Goal: Information Seeking & Learning: Understand process/instructions

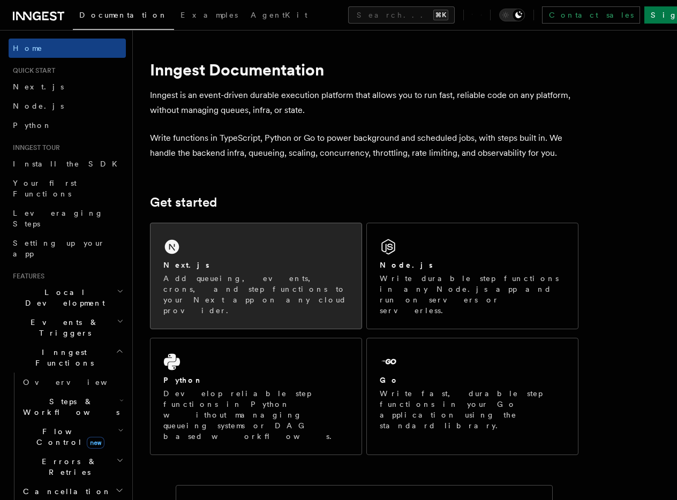
click at [206, 233] on div "Next.js Add queueing, events, crons, and step functions to your Next app on any…" at bounding box center [255, 275] width 211 height 105
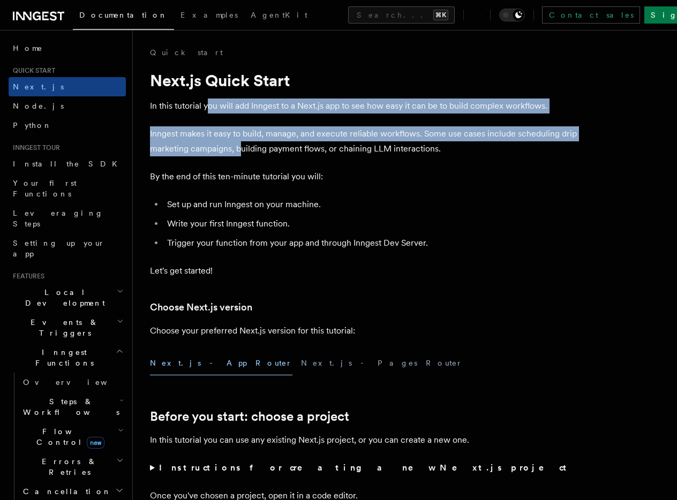
drag, startPoint x: 210, startPoint y: 106, endPoint x: 238, endPoint y: 153, distance: 55.0
click at [238, 153] on p "Inngest makes it easy to build, manage, and execute reliable workflows. Some us…" at bounding box center [364, 141] width 428 height 30
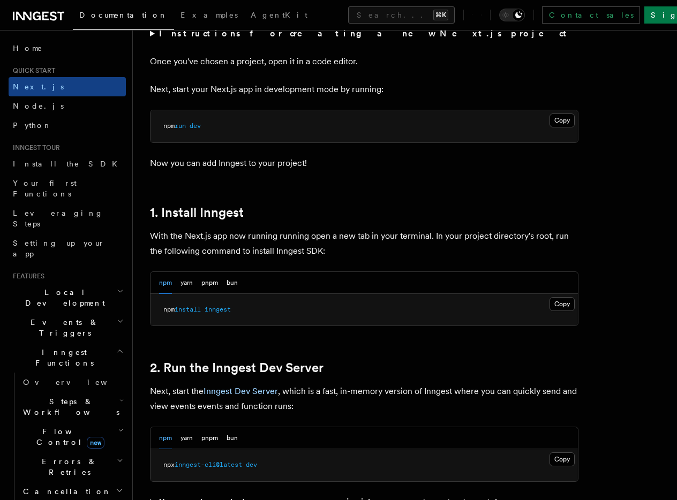
scroll to position [441, 0]
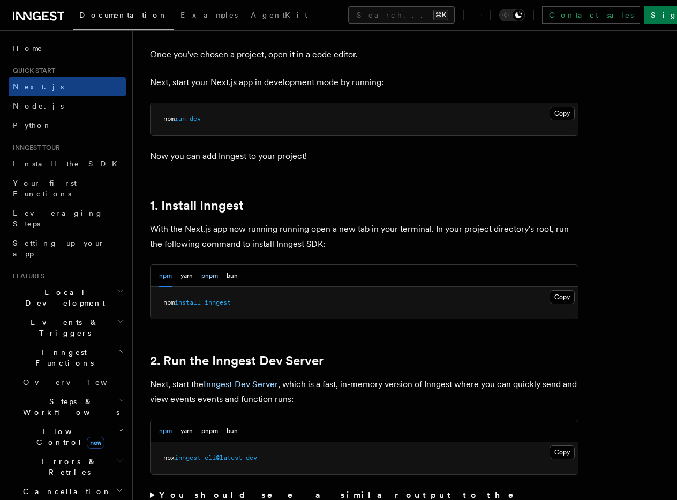
click at [210, 278] on button "pnpm" at bounding box center [209, 276] width 17 height 22
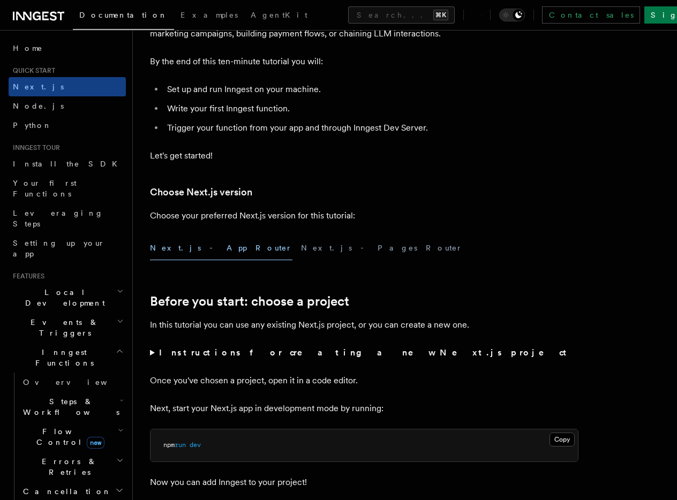
scroll to position [280, 0]
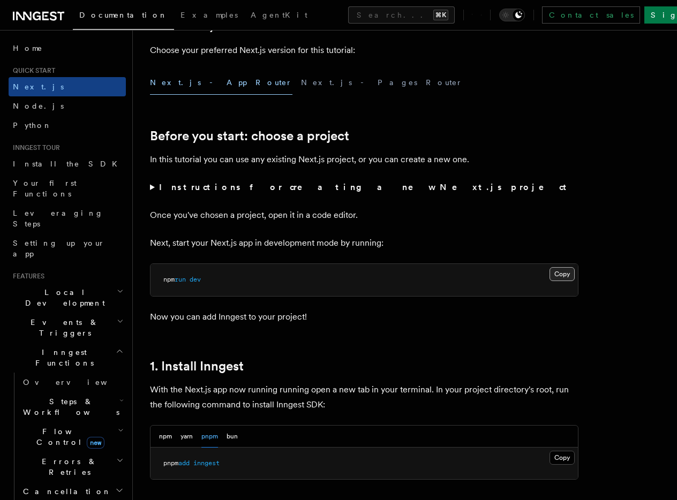
click at [558, 275] on button "Copy Copied" at bounding box center [561, 274] width 25 height 14
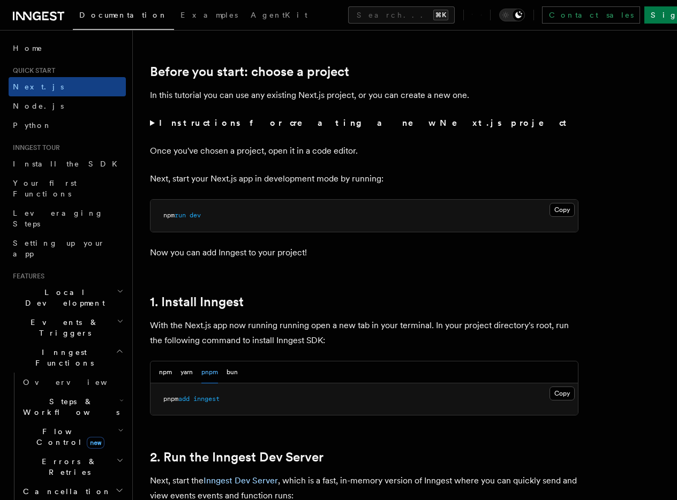
scroll to position [400, 0]
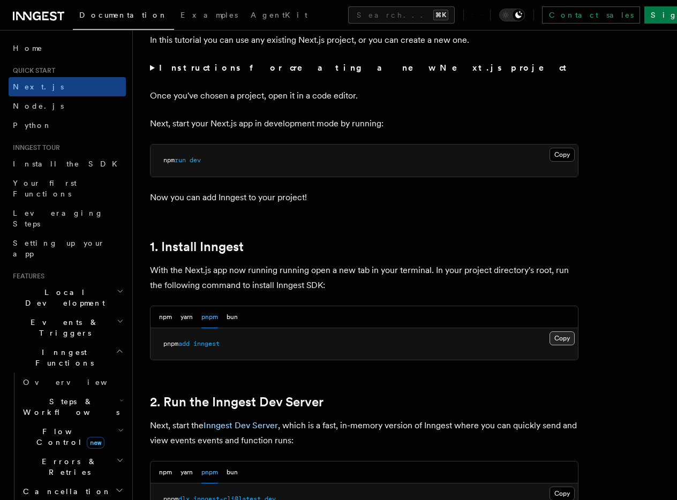
click at [558, 338] on button "Copy Copied" at bounding box center [561, 338] width 25 height 14
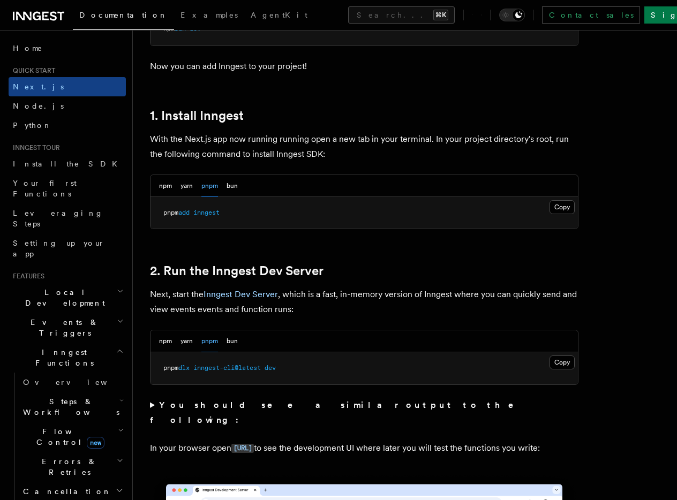
scroll to position [538, 0]
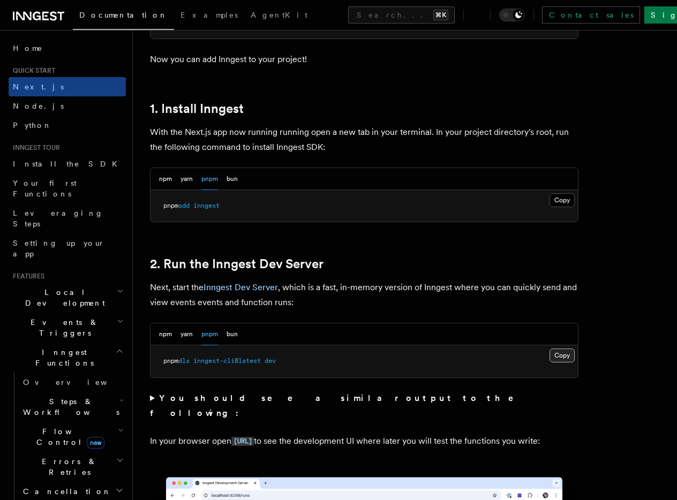
click at [568, 357] on button "Copy Copied" at bounding box center [561, 355] width 25 height 14
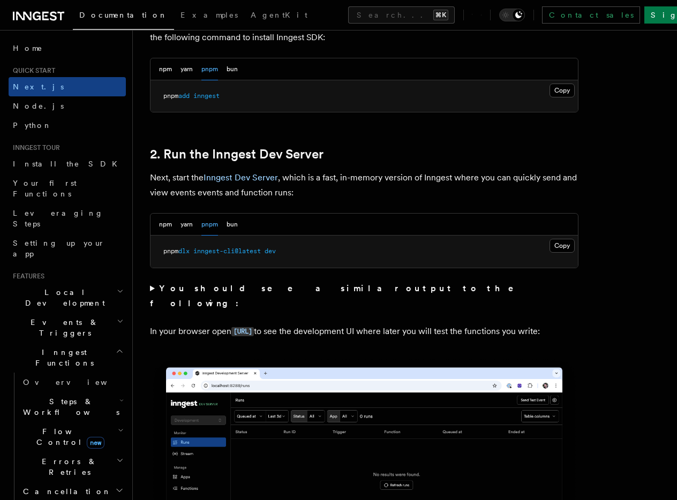
scroll to position [593, 0]
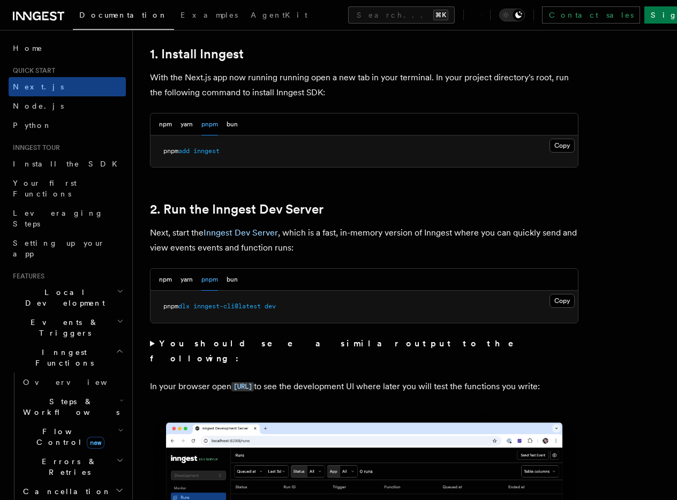
click at [285, 306] on pre "pnpm dlx inngest-cli@latest dev" at bounding box center [363, 307] width 427 height 32
drag, startPoint x: 294, startPoint y: 307, endPoint x: 157, endPoint y: 308, distance: 136.5
click at [157, 308] on pre "pnpm dlx inngest-cli@latest dev" at bounding box center [363, 307] width 427 height 32
copy span "pnpm dlx inngest-cli@latest dev"
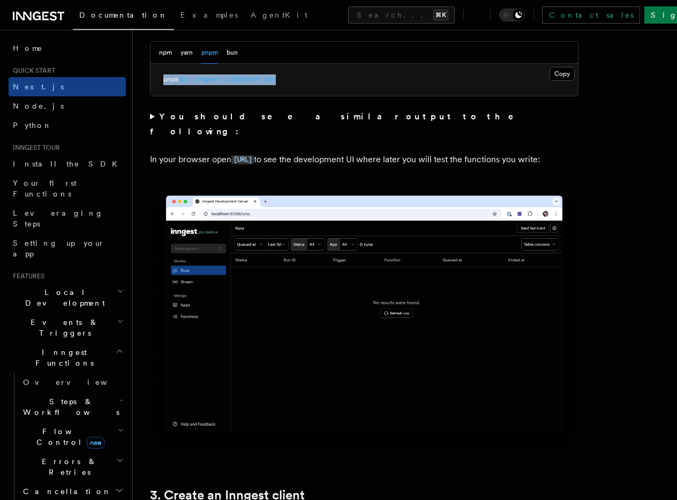
scroll to position [1117, 0]
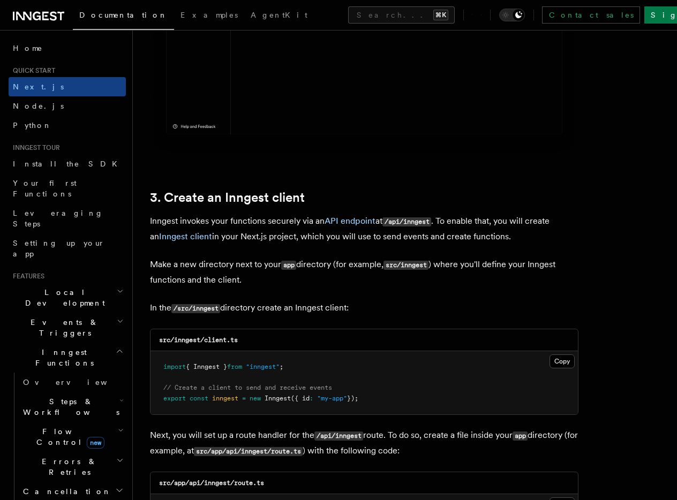
click at [297, 364] on pre "import { Inngest } from "inngest" ; // Create a client to send and receive even…" at bounding box center [363, 382] width 427 height 63
drag, startPoint x: 396, startPoint y: 404, endPoint x: 155, endPoint y: 362, distance: 245.0
click at [155, 362] on pre "import { Inngest } from "inngest" ; // Create a client to send and receive even…" at bounding box center [363, 382] width 427 height 63
copy code "import { Inngest } from "inngest" ; // Create a client to send and receive even…"
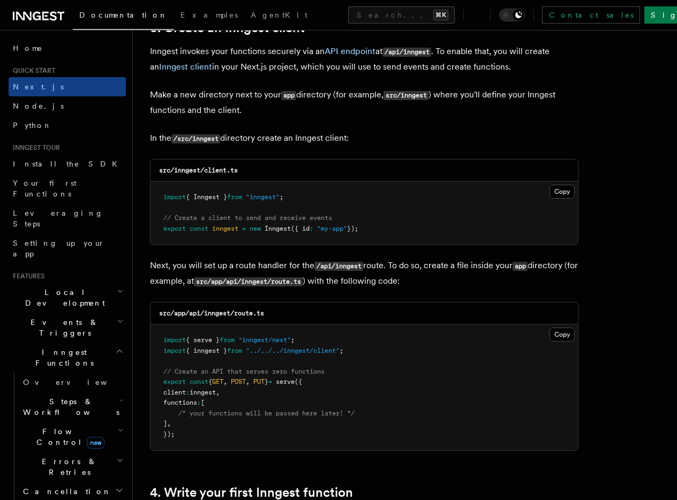
click at [254, 270] on p "Next, you will set up a route handler for the /api/inngest route. To do so, cre…" at bounding box center [364, 273] width 428 height 31
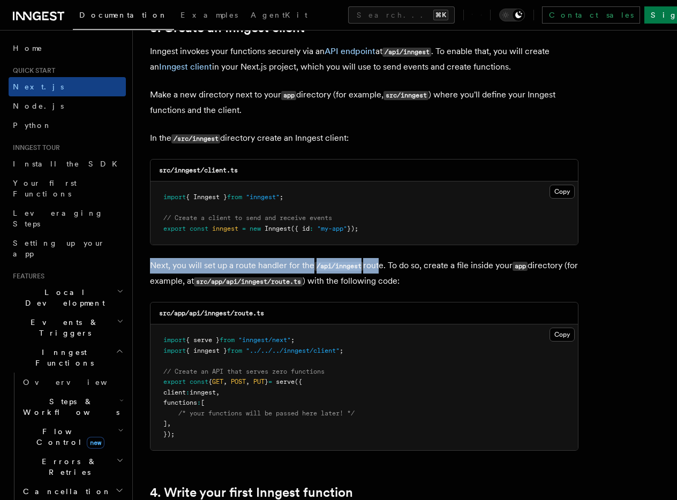
drag, startPoint x: 149, startPoint y: 265, endPoint x: 378, endPoint y: 272, distance: 229.8
click at [378, 272] on p "Next, you will set up a route handler for the /api/inngest route. To do so, cre…" at bounding box center [364, 273] width 428 height 31
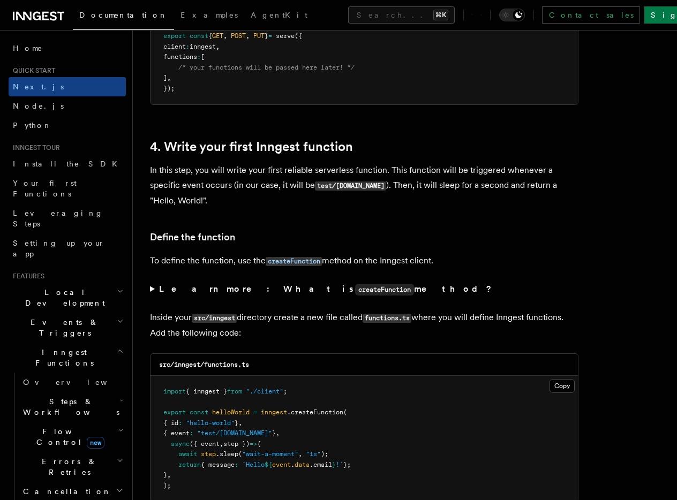
scroll to position [1647, 0]
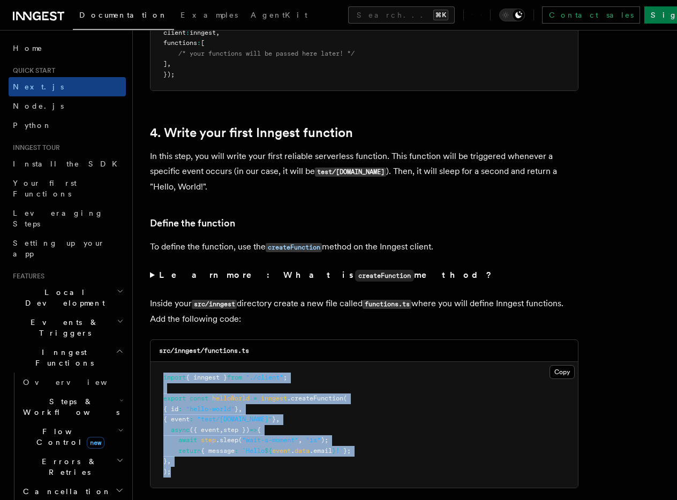
drag, startPoint x: 177, startPoint y: 474, endPoint x: 148, endPoint y: 375, distance: 103.3
copy code "import { inngest } from "./client" ; export const helloWorld = inngest .createF…"
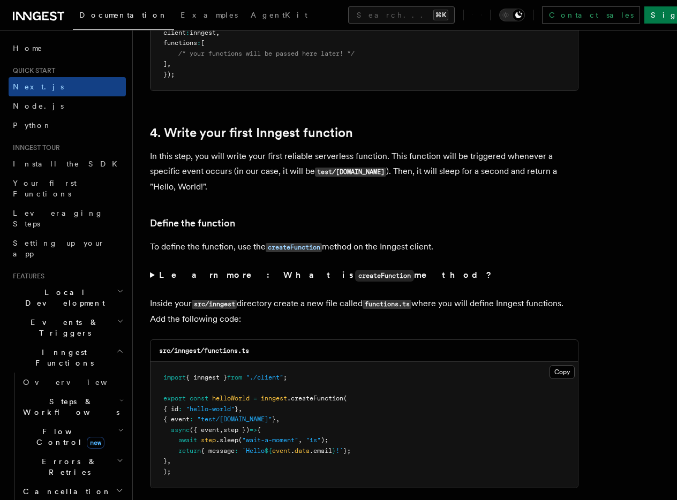
click at [269, 307] on p "Inside your src/inngest directory create a new file called functions.ts where y…" at bounding box center [364, 311] width 428 height 31
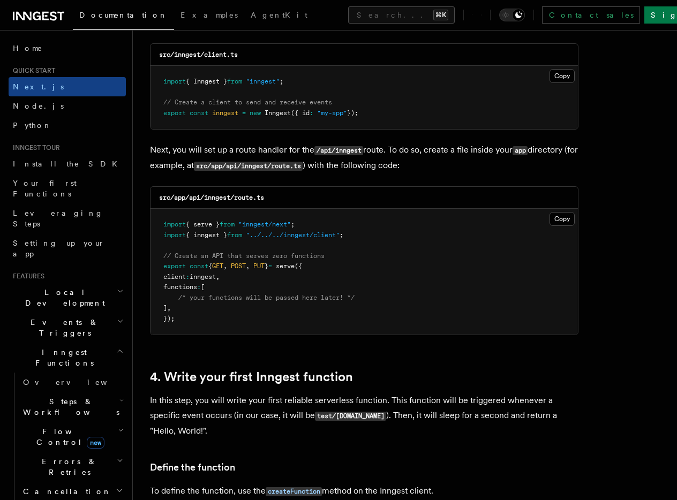
scroll to position [1395, 0]
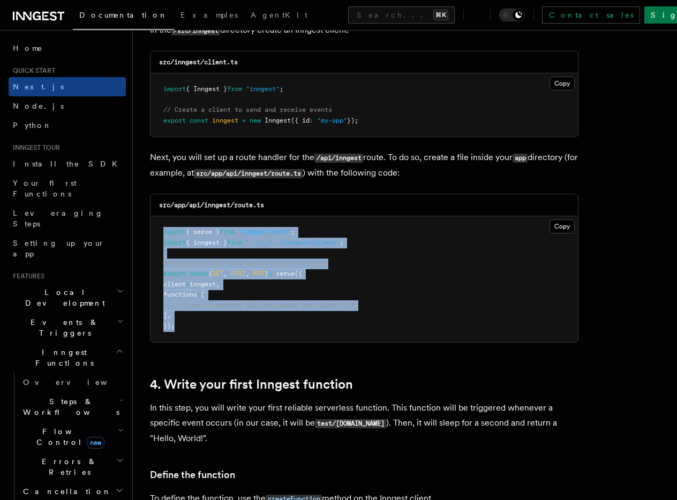
drag, startPoint x: 189, startPoint y: 327, endPoint x: 155, endPoint y: 231, distance: 102.1
click at [155, 231] on pre "import { serve } from "inngest/next" ; import { inngest } from "../../../innges…" at bounding box center [363, 279] width 427 height 126
copy code "import { serve } from "inngest/next" ; import { inngest } from "../../../innges…"
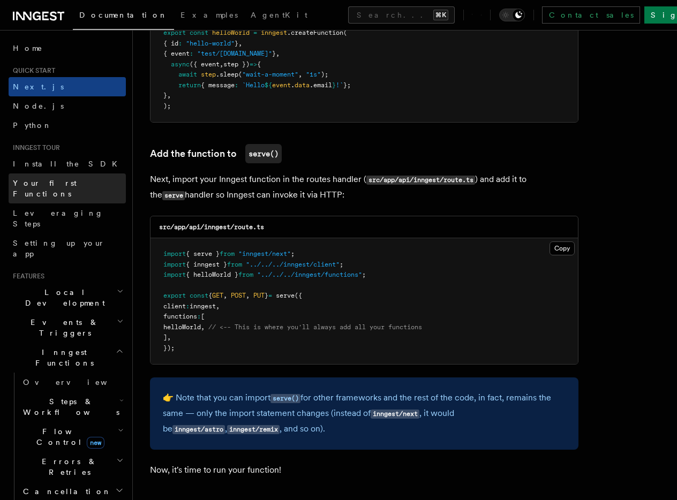
scroll to position [2067, 0]
